Goal: Check status: Check status

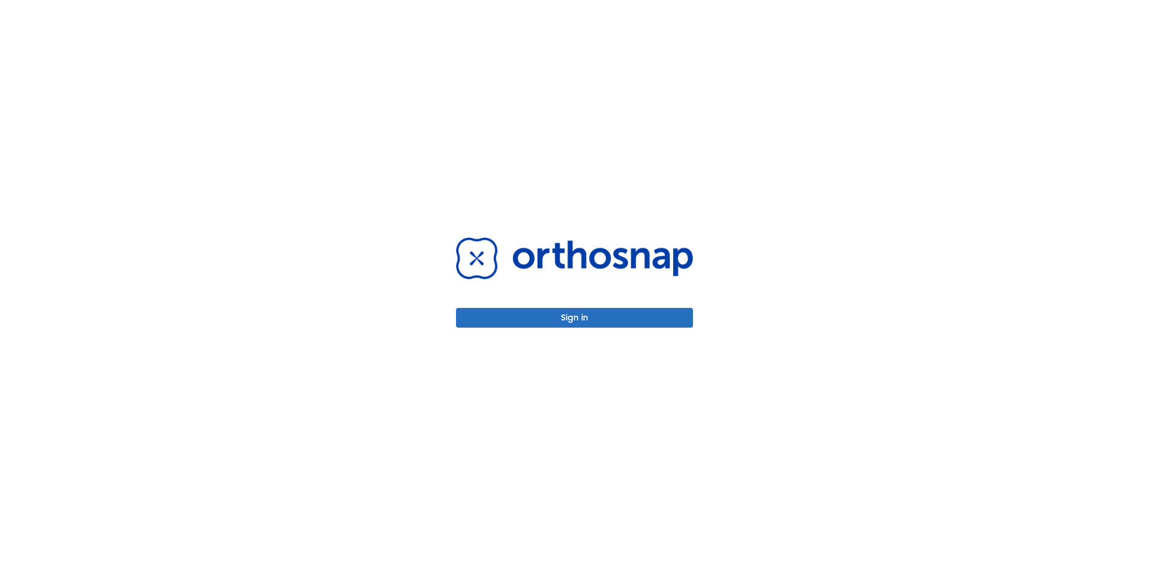
click at [568, 304] on div "Sign in" at bounding box center [574, 282] width 237 height 90
click at [573, 318] on button "Sign in" at bounding box center [574, 318] width 237 height 20
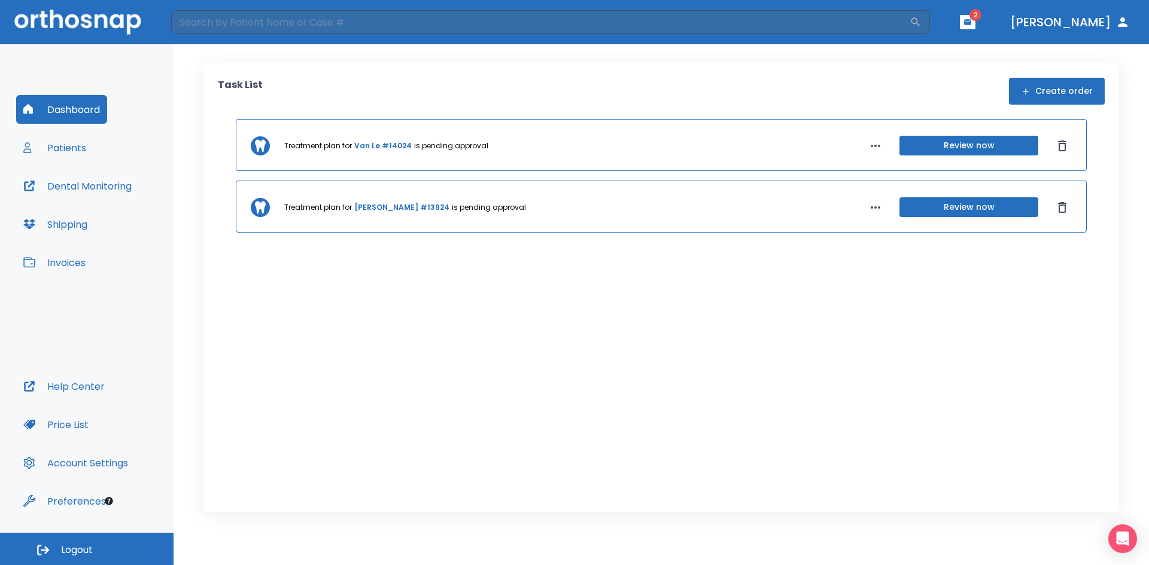
click at [938, 144] on button "Review now" at bounding box center [968, 146] width 139 height 20
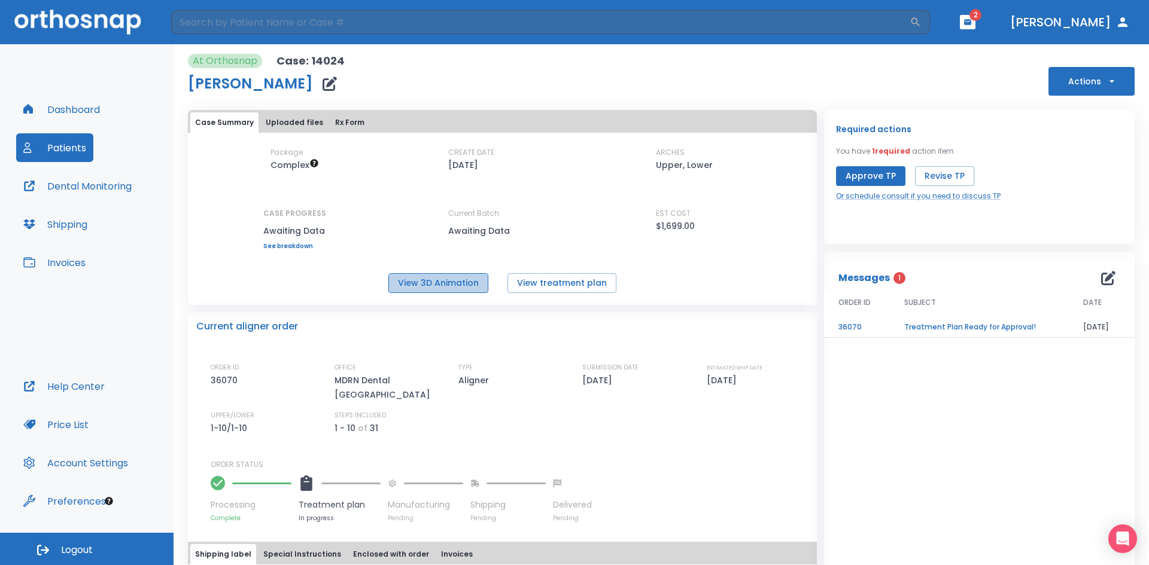
click at [470, 283] on button "View 3D Animation" at bounding box center [438, 283] width 100 height 20
click at [523, 81] on div "At Orthosnap Case: 14024 Van Le Actions" at bounding box center [661, 75] width 946 height 42
click at [479, 105] on div "Case Summary Uploaded files Rx Form Package Complex CREATE DATE [DATE] ARCHES U…" at bounding box center [499, 368] width 636 height 531
click at [800, 70] on div "At Orthosnap Case: 14024 Van Le Actions" at bounding box center [661, 75] width 946 height 42
click at [771, 99] on div "At Orthosnap Case: 14024 Van Le Actions Case Summary Uploaded files Rx Form Pac…" at bounding box center [661, 338] width 946 height 589
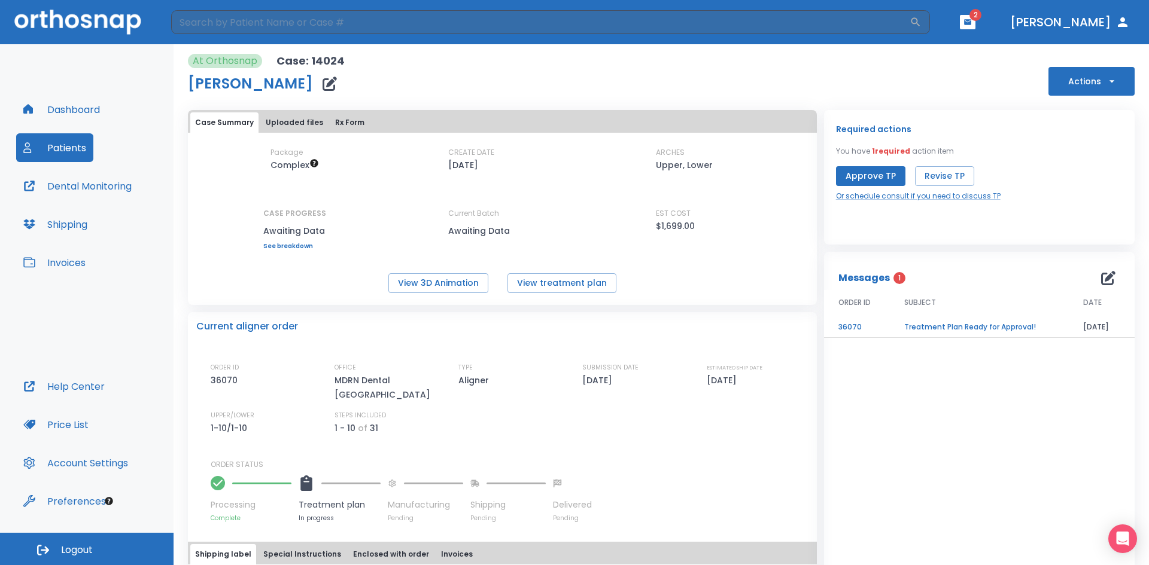
click at [971, 20] on icon "button" at bounding box center [967, 21] width 7 height 5
click at [1000, 20] on div at bounding box center [574, 282] width 1149 height 565
click at [971, 25] on icon "button" at bounding box center [967, 21] width 7 height 5
click at [1000, 22] on div at bounding box center [574, 282] width 1149 height 565
click at [971, 23] on icon "button" at bounding box center [967, 21] width 7 height 5
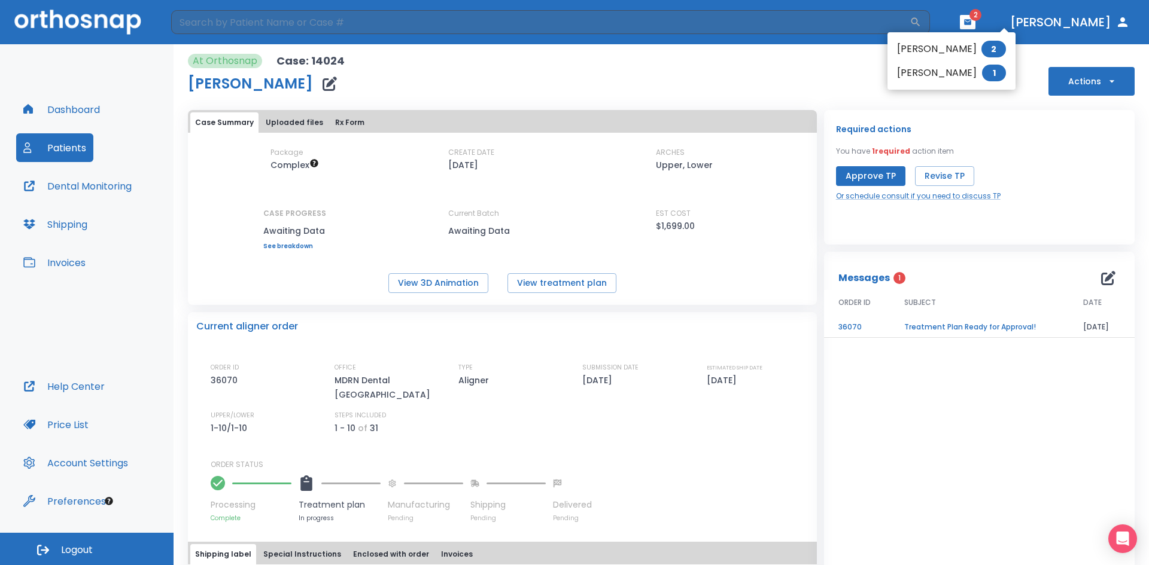
click at [955, 50] on li "[PERSON_NAME] 2" at bounding box center [951, 49] width 128 height 24
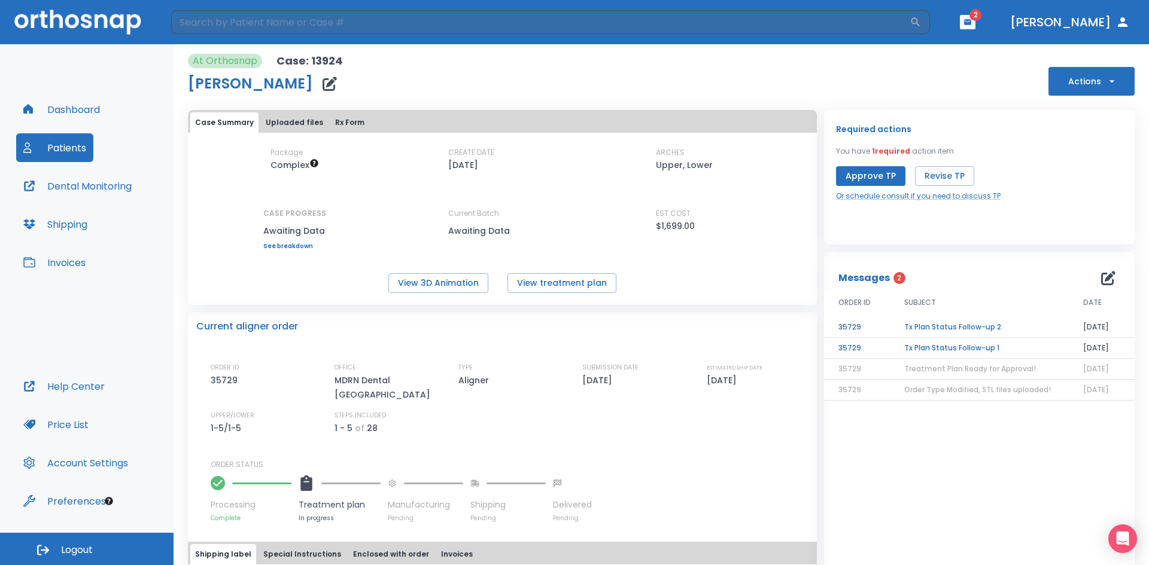
click at [971, 20] on icon "button" at bounding box center [967, 21] width 7 height 5
click at [1002, 22] on div at bounding box center [574, 282] width 1149 height 565
